Goal: Information Seeking & Learning: Learn about a topic

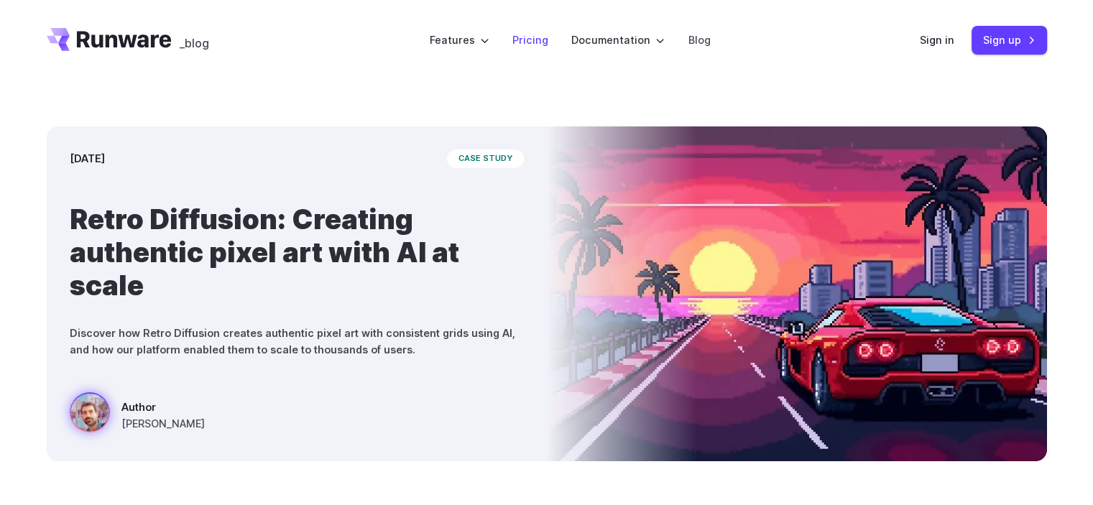
click at [546, 41] on link "Pricing" at bounding box center [530, 40] width 36 height 17
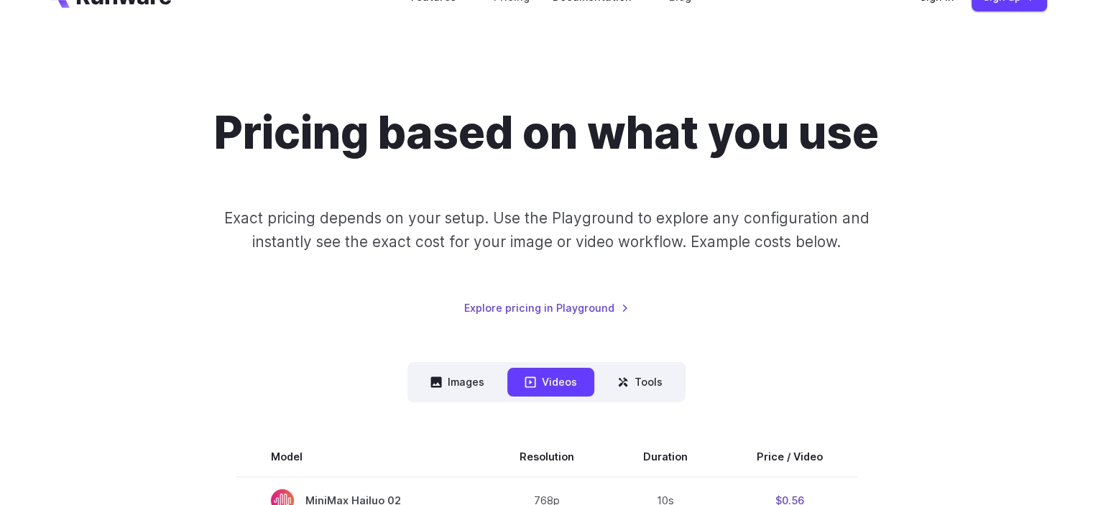
scroll to position [216, 0]
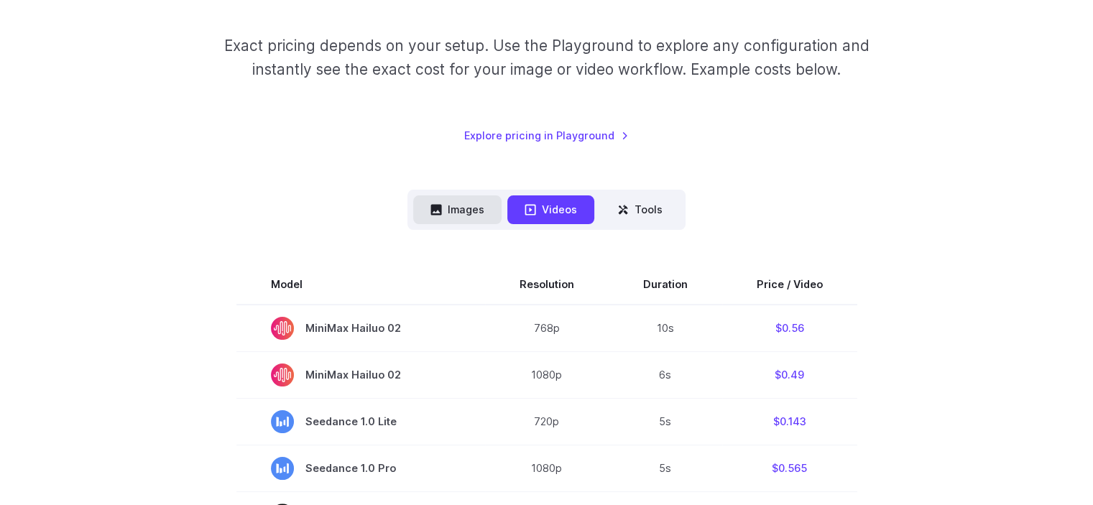
click at [481, 208] on button "Images" at bounding box center [457, 209] width 88 height 28
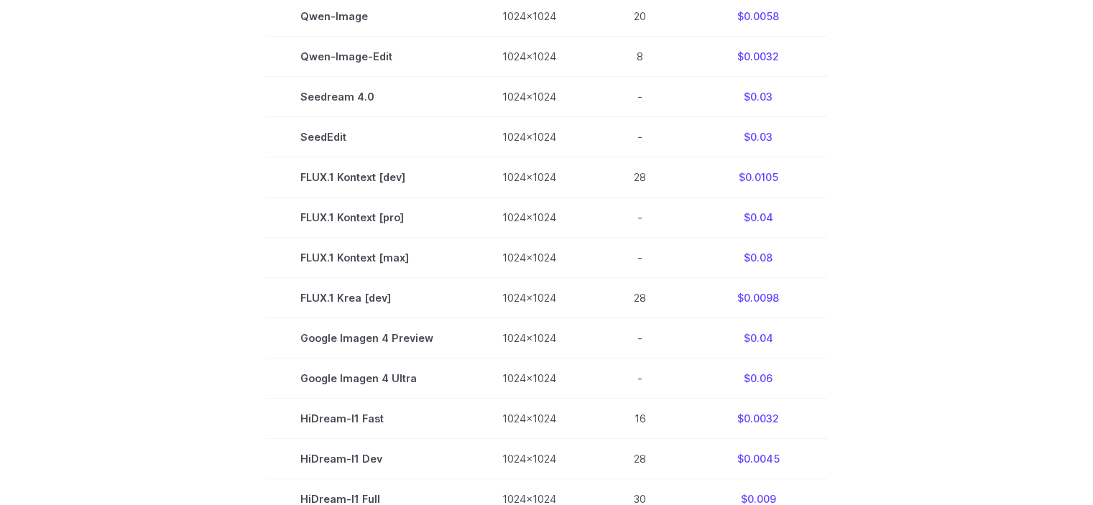
scroll to position [647, 0]
